Goal: Information Seeking & Learning: Check status

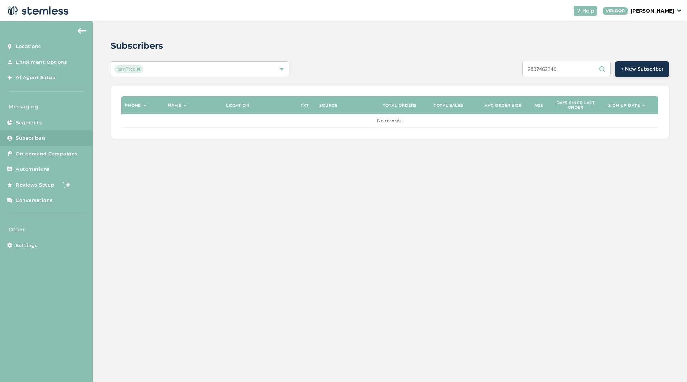
click at [570, 71] on input "2837462346" at bounding box center [566, 69] width 88 height 16
paste input "6672735790"
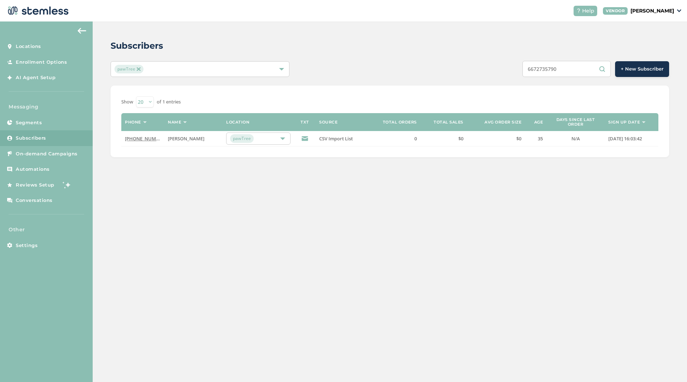
type input "6672735790"
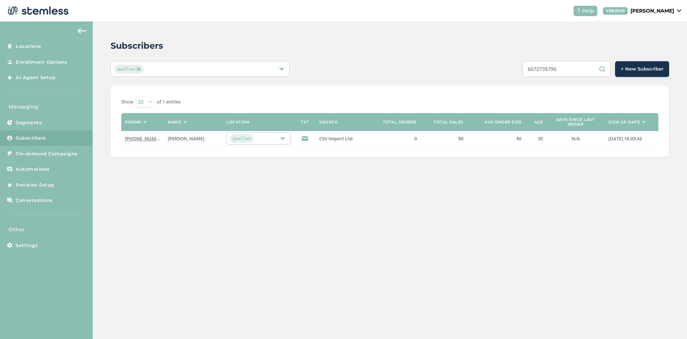
click at [673, 13] on p "[PERSON_NAME]" at bounding box center [652, 11] width 44 height 8
click at [404, 80] on div "Subscribers pawTree 6672735790 + New Subscriber Show 20 50 100 of 1 entries Pho…" at bounding box center [390, 97] width 594 height 153
drag, startPoint x: 572, startPoint y: 70, endPoint x: 523, endPoint y: 71, distance: 48.7
click at [523, 71] on input "6672735790" at bounding box center [566, 69] width 88 height 16
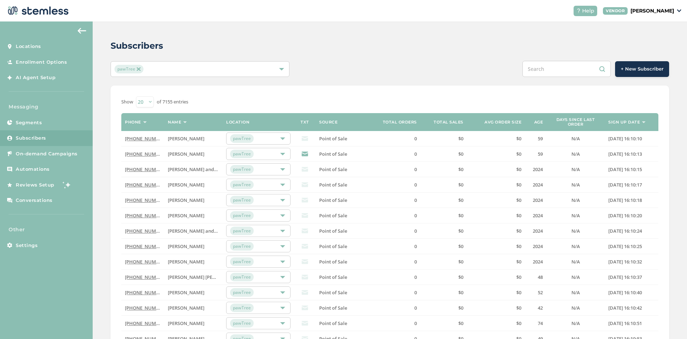
click at [367, 93] on div "Show 20 50 100 of 7155 entries Phone Name Location TXT Source Total orders Tota…" at bounding box center [390, 267] width 558 height 364
click at [560, 70] on input "text" at bounding box center [566, 69] width 88 height 16
click at [454, 77] on div "Subscribers pawTree + New Subscriber Show 20 50 100 of 7155 entries Phone Name …" at bounding box center [390, 254] width 594 height 466
click at [573, 75] on input "text" at bounding box center [566, 69] width 88 height 16
click at [404, 74] on div "+ New Subscriber" at bounding box center [506, 69] width 326 height 16
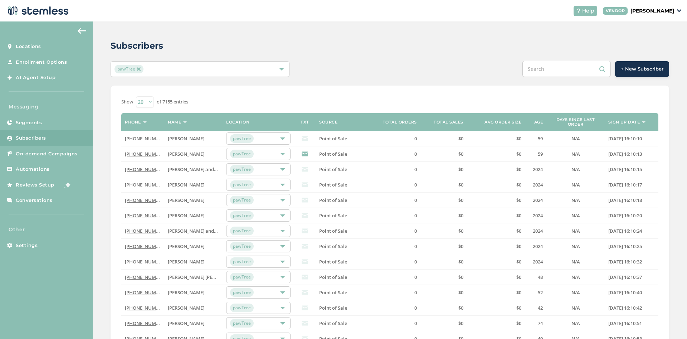
click at [404, 74] on div "+ New Subscriber" at bounding box center [506, 69] width 326 height 16
click at [629, 126] on th "Sign up date" at bounding box center [632, 122] width 54 height 18
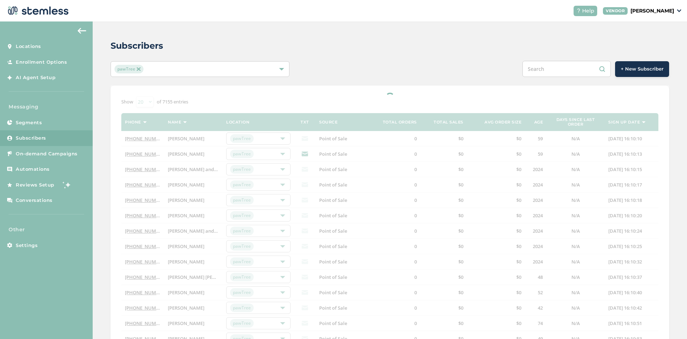
click at [641, 123] on div at bounding box center [390, 267] width 558 height 364
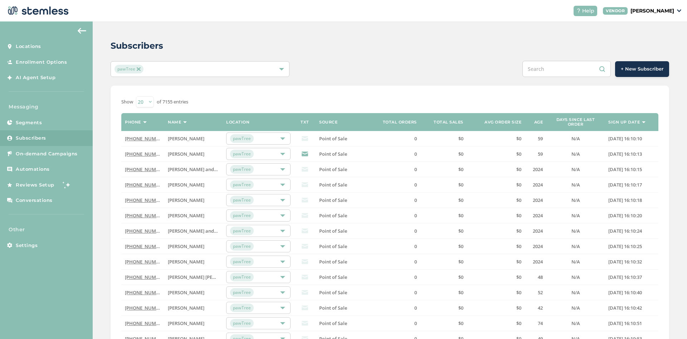
click at [642, 123] on th "Sign up date" at bounding box center [632, 122] width 54 height 18
click at [385, 89] on div "Show 20 50 100 of 7155 entries Phone Name Location TXT Source Total orders Tota…" at bounding box center [390, 267] width 558 height 364
click at [40, 139] on span "Subscribers" at bounding box center [31, 138] width 30 height 7
click at [241, 28] on div "Subscribers pawTree + New Subscriber Show 20 50 100 of 7155 entries Phone Name …" at bounding box center [390, 254] width 594 height 466
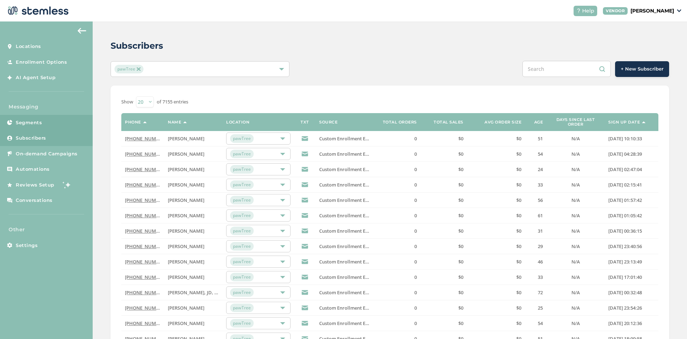
click at [39, 124] on span "Segments" at bounding box center [29, 122] width 26 height 7
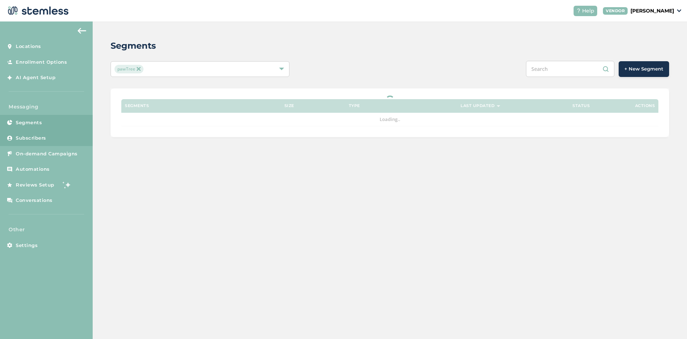
click at [39, 134] on link "Subscribers" at bounding box center [46, 138] width 93 height 16
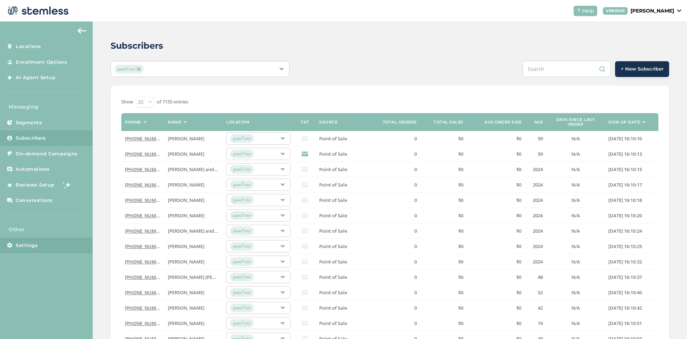
click at [28, 247] on span "Settings" at bounding box center [27, 245] width 22 height 7
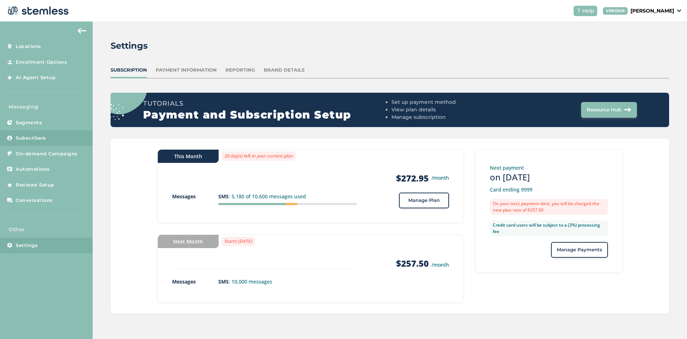
click at [25, 137] on span "Subscribers" at bounding box center [31, 138] width 30 height 7
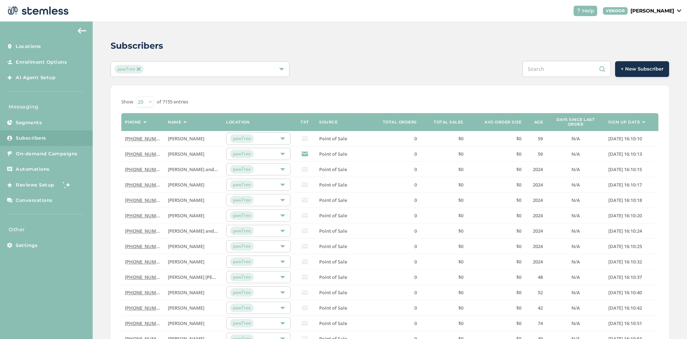
drag, startPoint x: 481, startPoint y: 119, endPoint x: 521, endPoint y: 124, distance: 40.7
click at [521, 124] on th "Avg order size" at bounding box center [496, 122] width 58 height 18
drag, startPoint x: 463, startPoint y: 123, endPoint x: 433, endPoint y: 123, distance: 29.7
click at [433, 123] on th "Total sales" at bounding box center [443, 122] width 47 height 18
drag, startPoint x: 421, startPoint y: 123, endPoint x: 382, endPoint y: 123, distance: 39.4
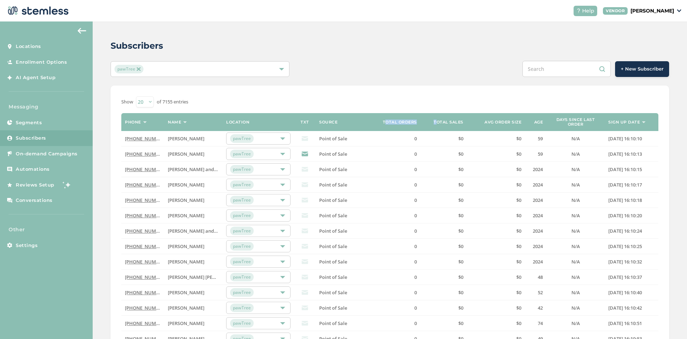
click at [382, 123] on tr "Phone Name Location TXT Source Total orders Total sales Avg order size Age Days…" at bounding box center [389, 122] width 537 height 18
click at [382, 123] on th "Total orders" at bounding box center [397, 122] width 47 height 18
drag, startPoint x: 382, startPoint y: 123, endPoint x: 425, endPoint y: 123, distance: 43.3
click at [425, 123] on tr "Phone Name Location TXT Source Total orders Total sales Avg order size Age Days…" at bounding box center [389, 122] width 537 height 18
click at [417, 126] on th "Total orders" at bounding box center [397, 122] width 47 height 18
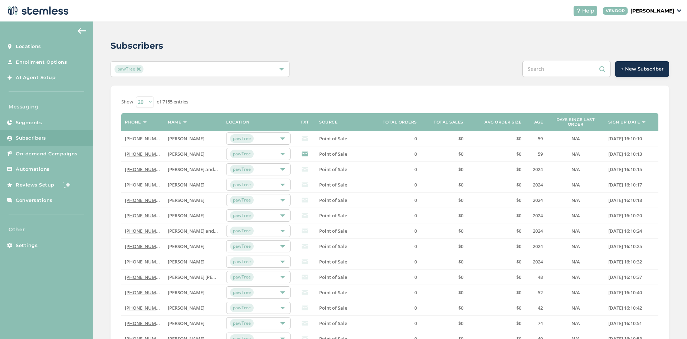
drag, startPoint x: 383, startPoint y: 124, endPoint x: 417, endPoint y: 124, distance: 34.0
click at [417, 124] on th "Total orders" at bounding box center [397, 122] width 47 height 18
drag, startPoint x: 315, startPoint y: 124, endPoint x: 339, endPoint y: 124, distance: 24.3
click at [339, 124] on tr "Phone Name Location TXT Source Total orders Total sales Avg order size Age Days…" at bounding box center [389, 122] width 537 height 18
drag, startPoint x: 299, startPoint y: 125, endPoint x: 311, endPoint y: 125, distance: 11.8
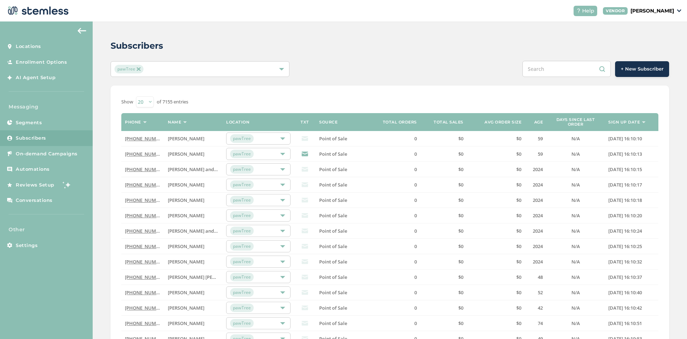
click at [311, 125] on th "TXT" at bounding box center [304, 122] width 21 height 18
drag, startPoint x: 301, startPoint y: 125, endPoint x: 311, endPoint y: 125, distance: 9.7
click at [311, 125] on th "TXT" at bounding box center [304, 122] width 21 height 18
drag, startPoint x: 218, startPoint y: 122, endPoint x: 254, endPoint y: 121, distance: 36.5
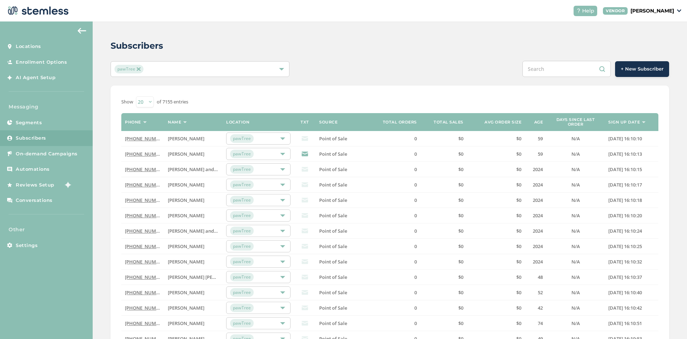
click at [254, 121] on tr "Phone Name Location TXT Source Total orders Total sales Avg order size Age Days…" at bounding box center [389, 122] width 537 height 18
click at [252, 97] on div "Show 20 50 100 of 7155 entries" at bounding box center [389, 101] width 537 height 11
drag, startPoint x: 160, startPoint y: 127, endPoint x: 187, endPoint y: 125, distance: 26.9
click at [187, 125] on tr "Phone Name Location TXT Source Total orders Total sales Avg order size Age Days…" at bounding box center [389, 122] width 537 height 18
click at [200, 125] on th "Name" at bounding box center [193, 122] width 58 height 18
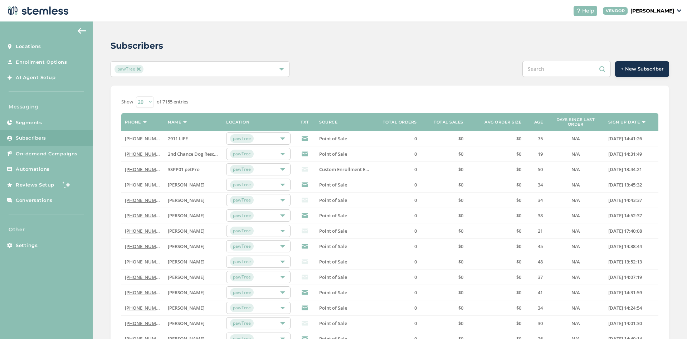
click at [179, 124] on label "Name" at bounding box center [174, 122] width 13 height 5
click at [142, 124] on th "Phone" at bounding box center [142, 122] width 43 height 18
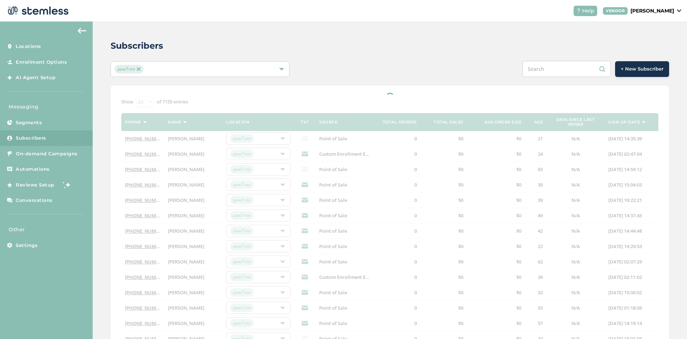
click at [52, 136] on link "Subscribers" at bounding box center [46, 138] width 93 height 16
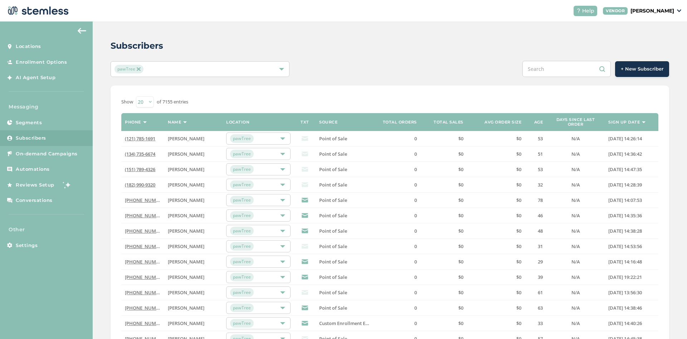
click at [54, 136] on link "Subscribers" at bounding box center [46, 138] width 93 height 16
click at [40, 141] on span "Subscribers" at bounding box center [31, 138] width 30 height 7
click at [647, 121] on th "Sign up date" at bounding box center [632, 122] width 54 height 18
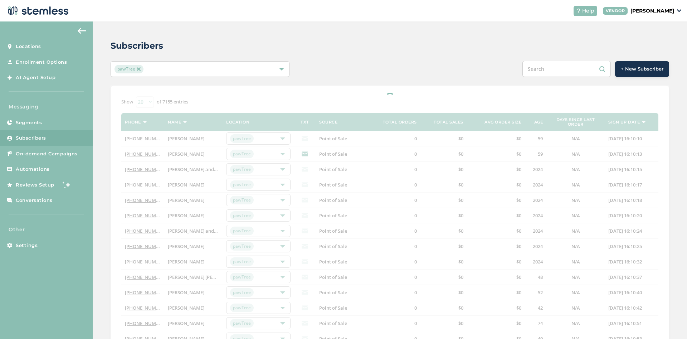
click at [641, 123] on div at bounding box center [390, 267] width 558 height 364
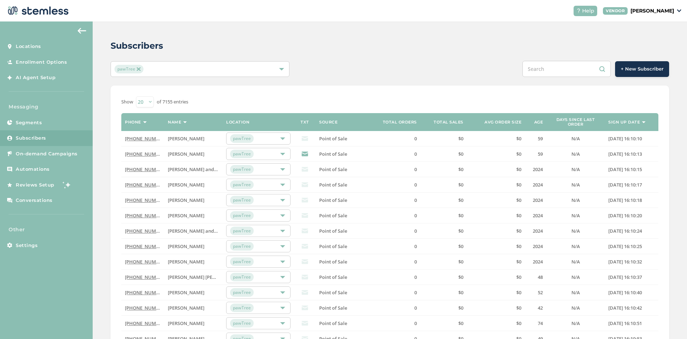
click at [645, 122] on img at bounding box center [644, 122] width 4 height 2
